Goal: Transaction & Acquisition: Book appointment/travel/reservation

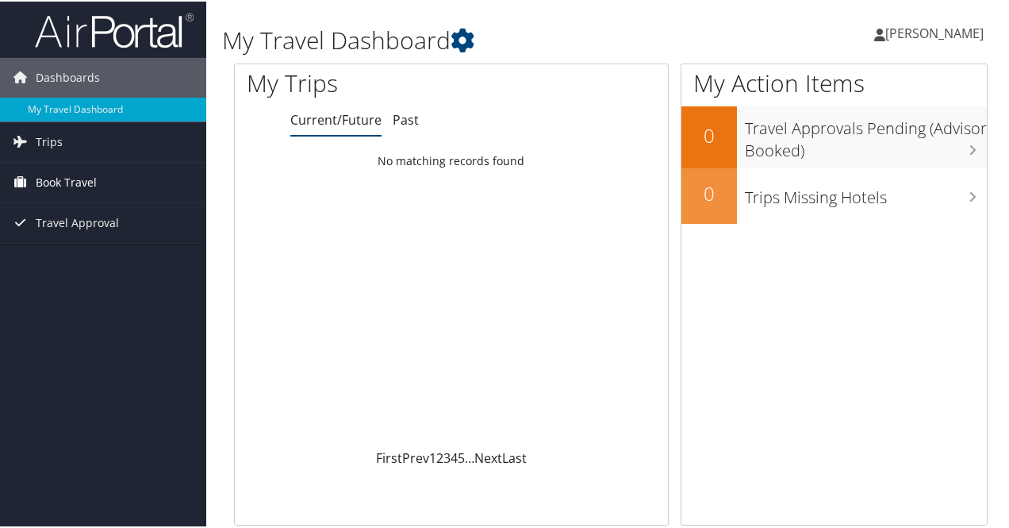
click at [69, 183] on span "Book Travel" at bounding box center [66, 181] width 61 height 40
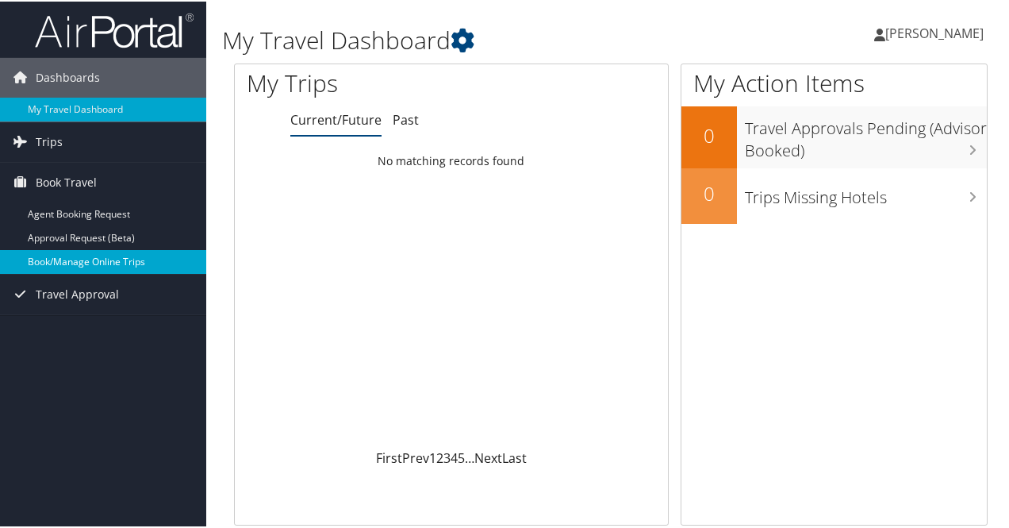
click at [86, 258] on link "Book/Manage Online Trips" at bounding box center [103, 260] width 206 height 24
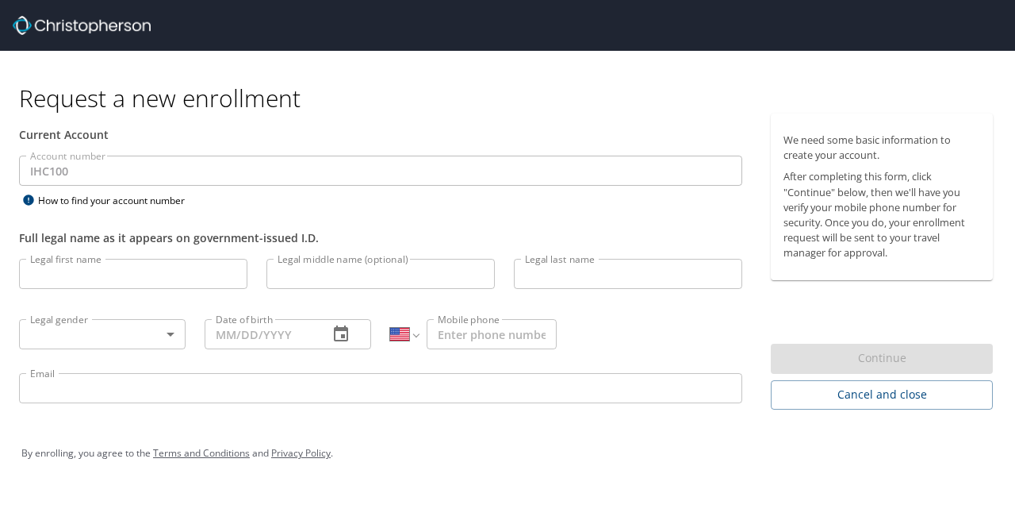
select select "US"
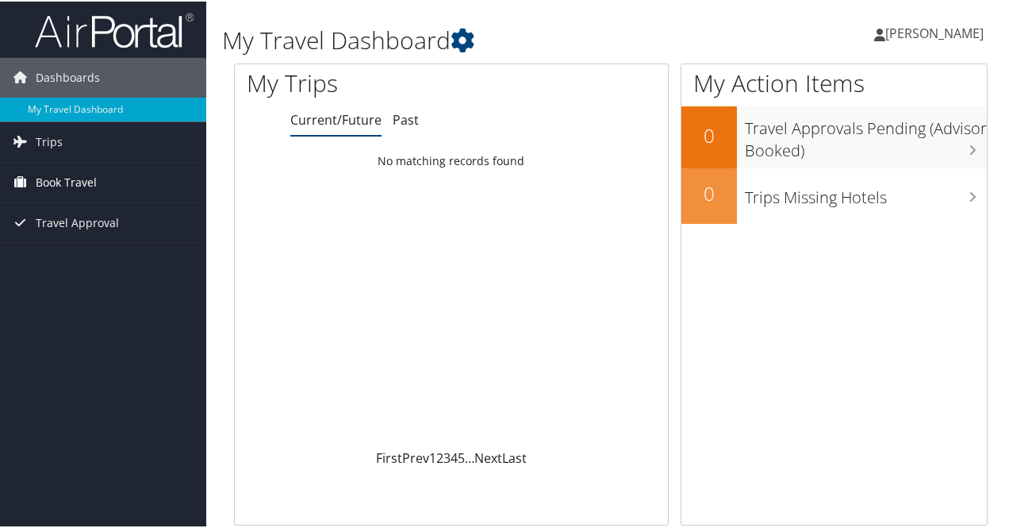
click at [140, 177] on link "Book Travel" at bounding box center [103, 181] width 206 height 40
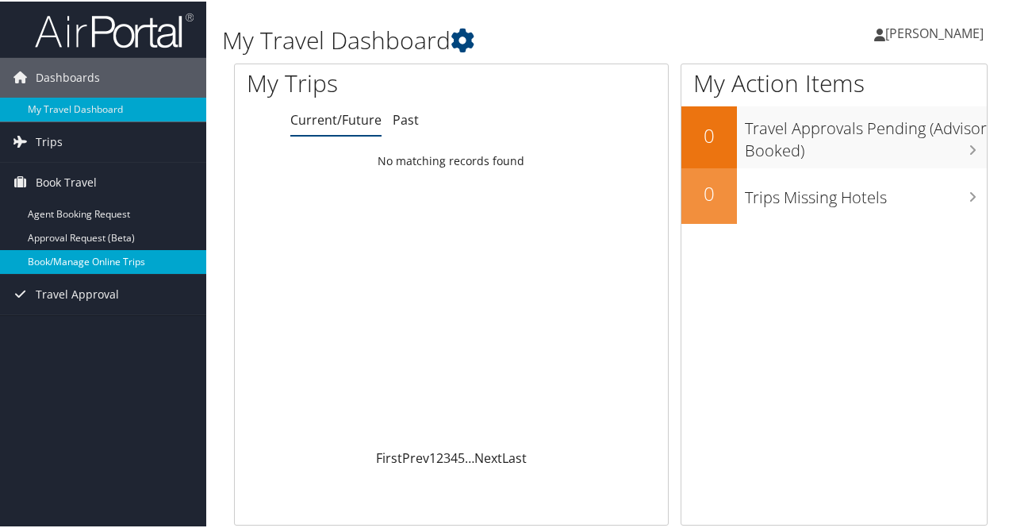
click at [129, 261] on link "Book/Manage Online Trips" at bounding box center [103, 260] width 206 height 24
click at [111, 258] on link "Book/Manage Online Trips" at bounding box center [103, 260] width 206 height 24
click at [136, 256] on link "Book/Manage Online Trips" at bounding box center [103, 260] width 206 height 24
